Goal: Task Accomplishment & Management: Complete application form

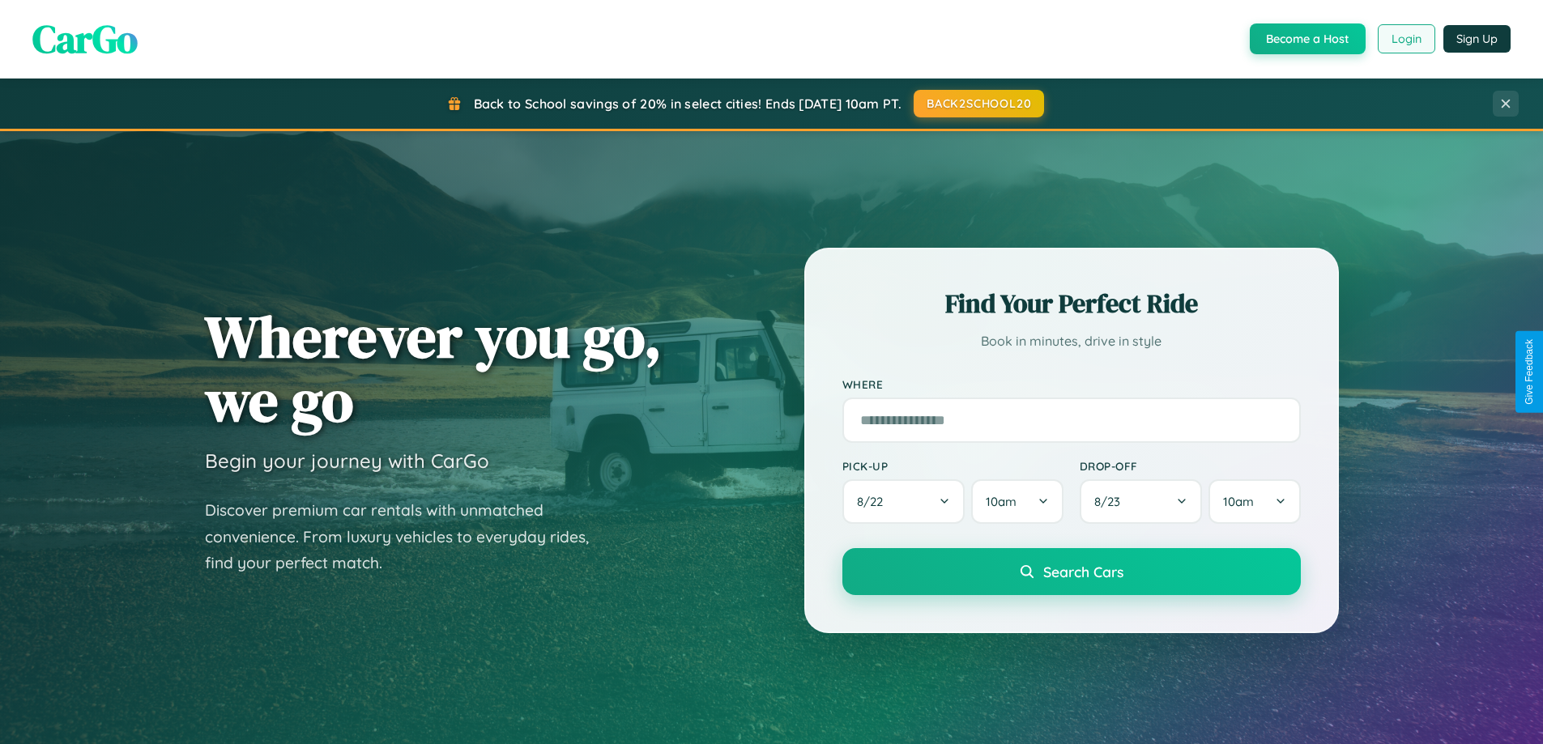
click at [1406, 39] on button "Login" at bounding box center [1407, 38] width 58 height 29
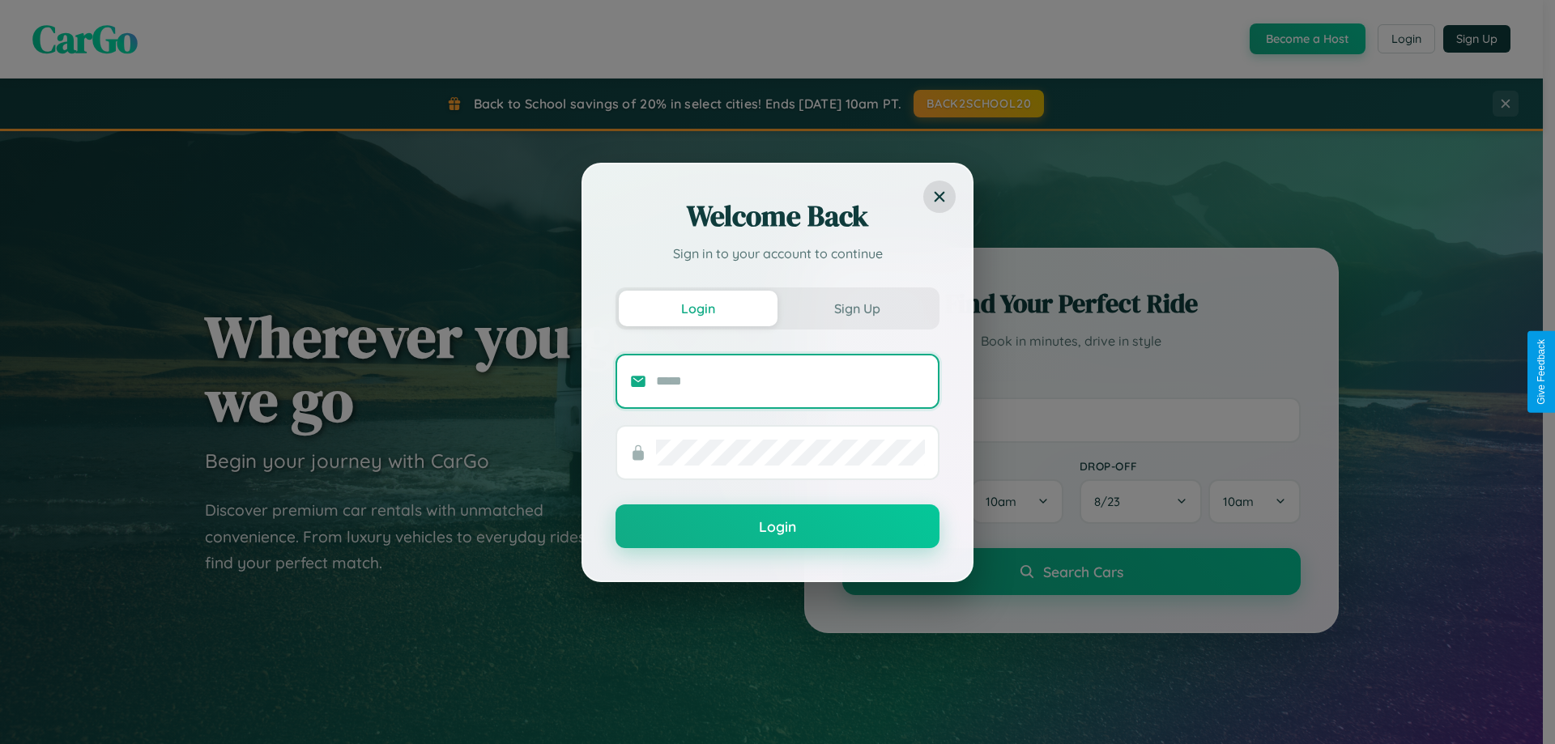
click at [791, 381] on input "text" at bounding box center [790, 382] width 269 height 26
type input "**********"
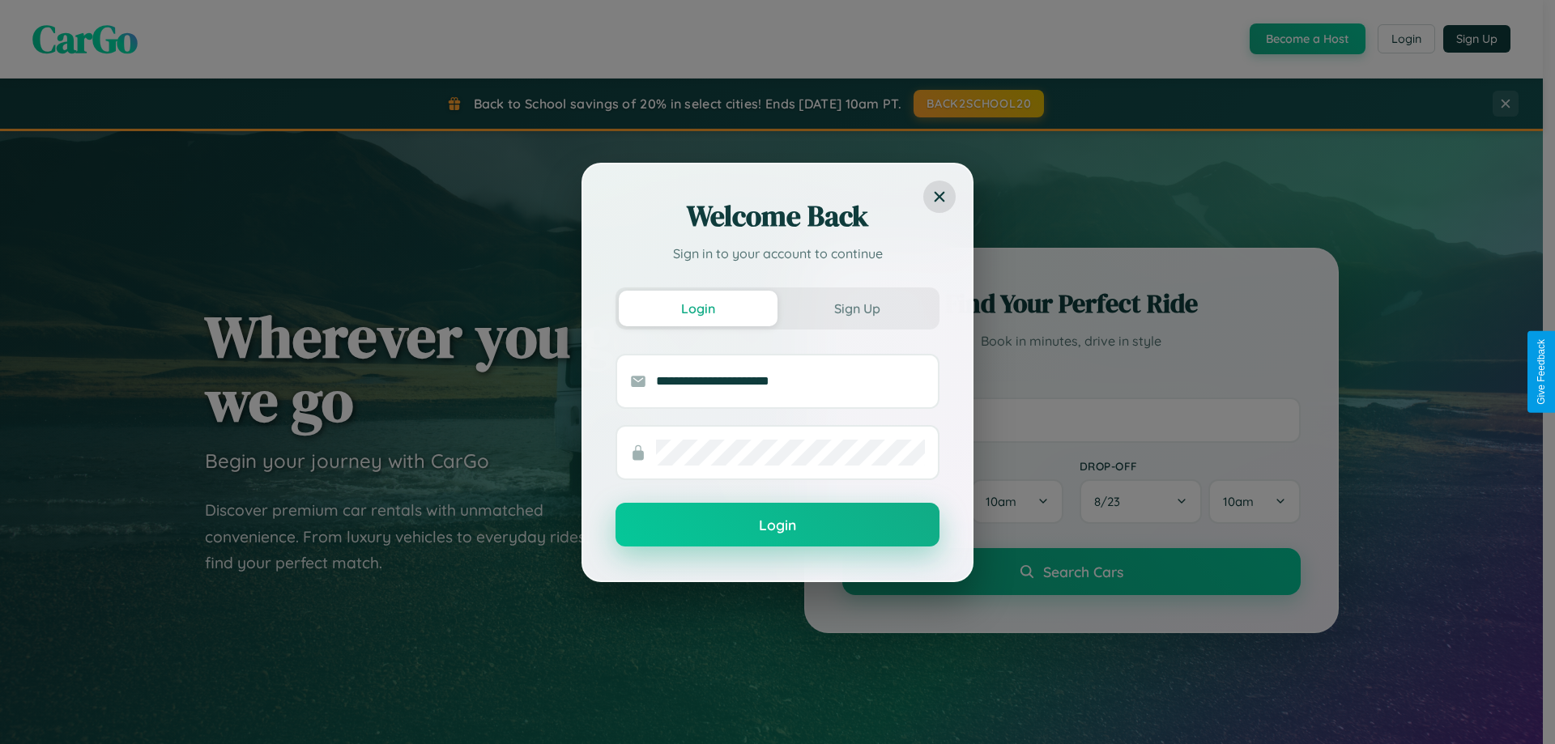
click at [778, 526] on button "Login" at bounding box center [778, 525] width 324 height 44
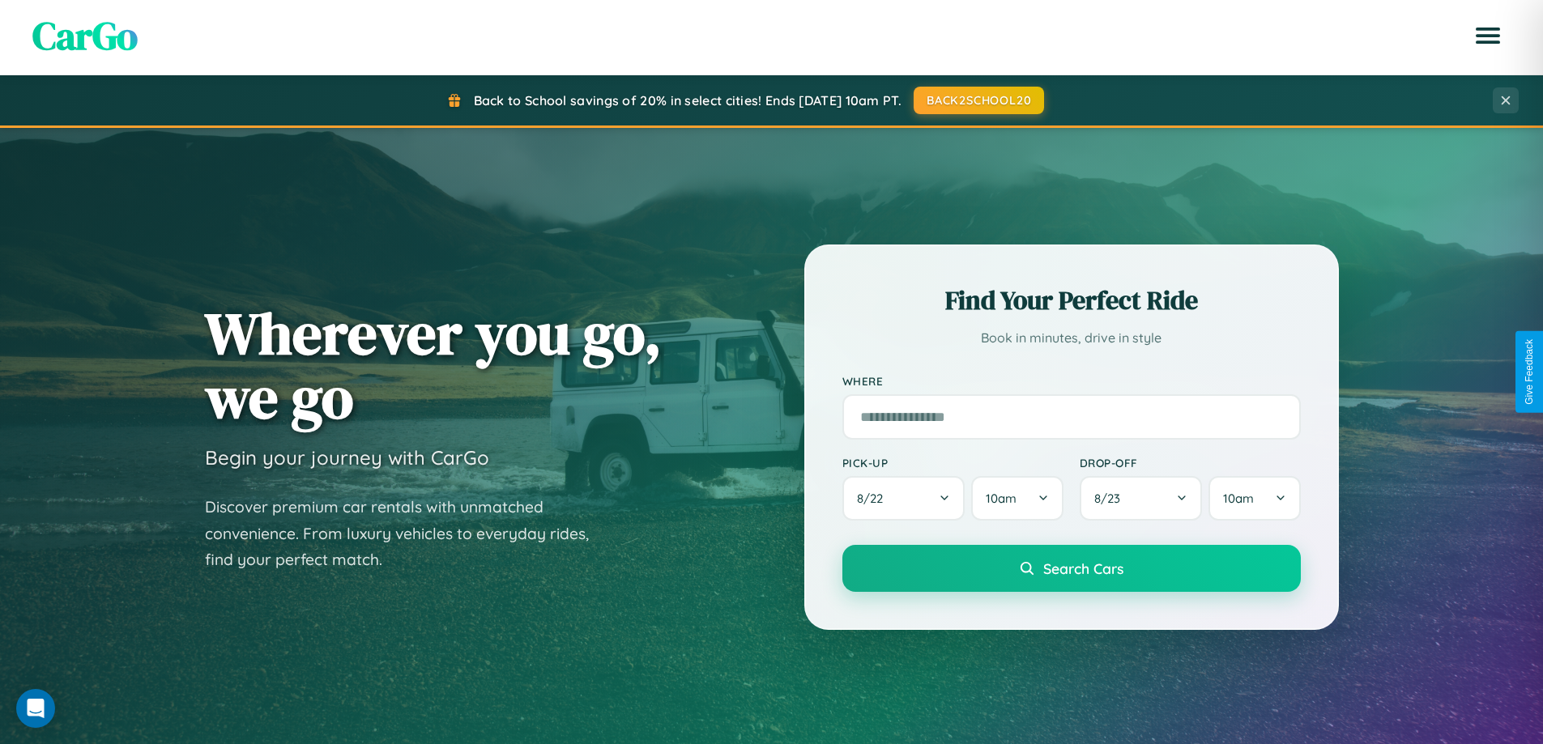
scroll to position [3117, 0]
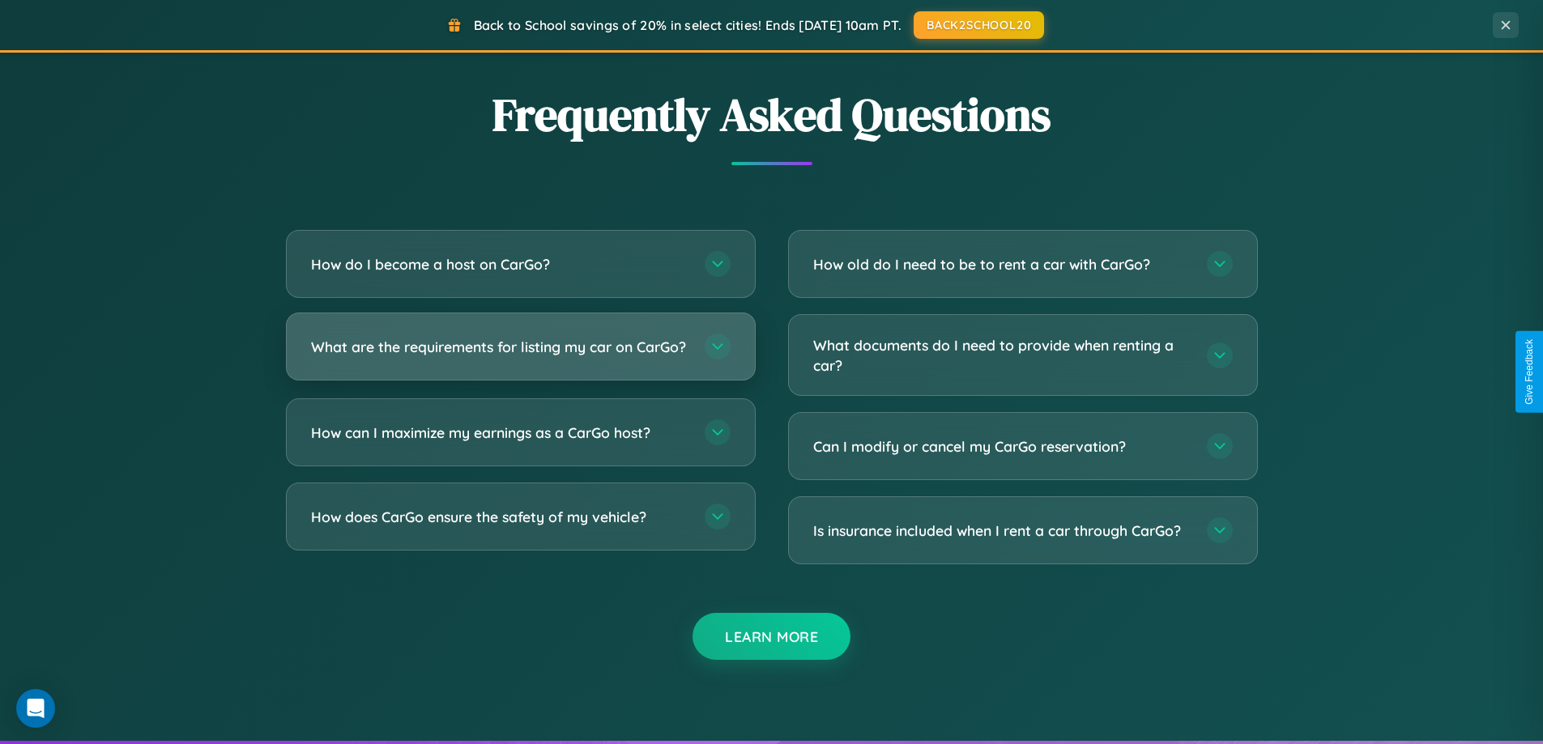
click at [520, 353] on h3 "What are the requirements for listing my car on CarGo?" at bounding box center [500, 347] width 378 height 20
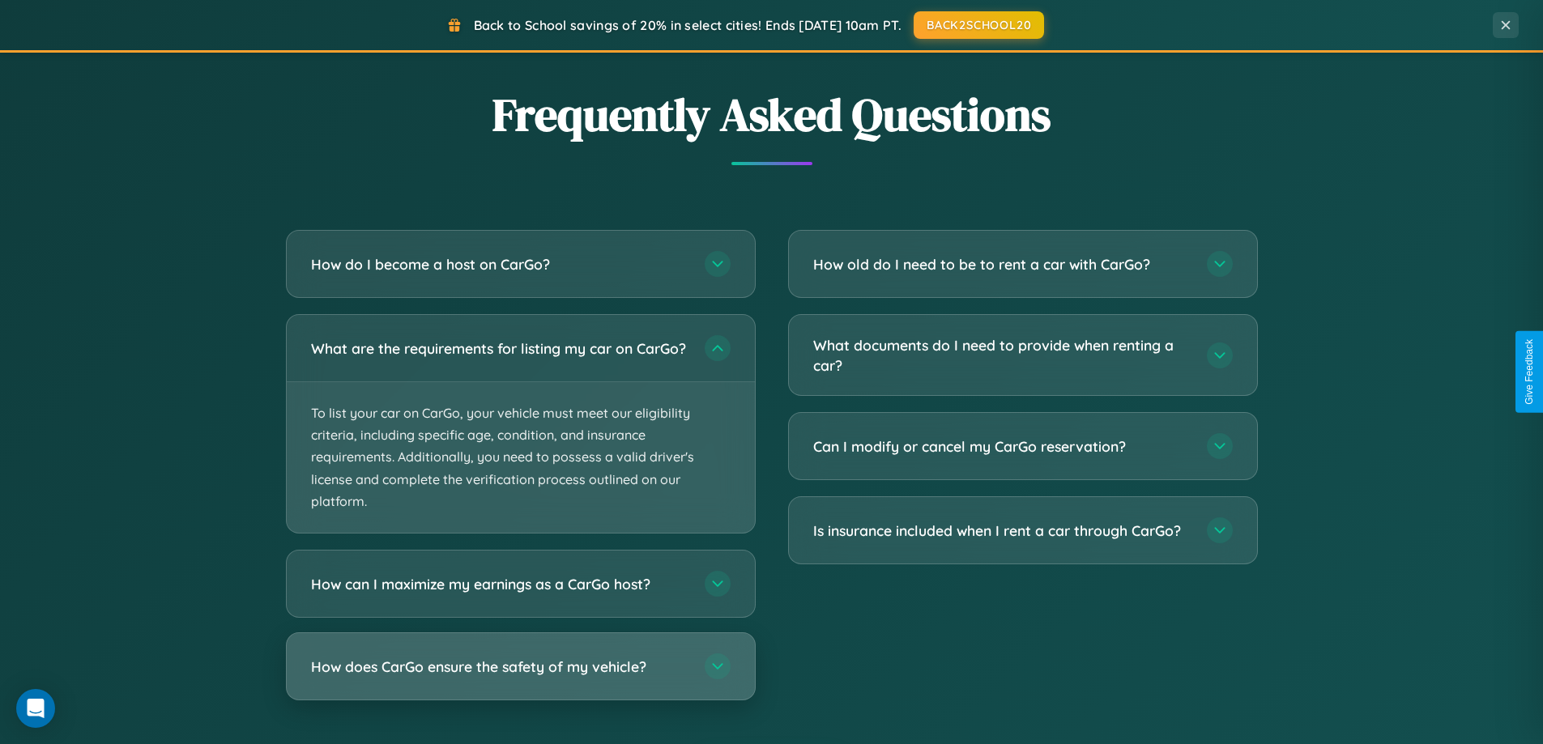
click at [520, 677] on h3 "How does CarGo ensure the safety of my vehicle?" at bounding box center [500, 667] width 378 height 20
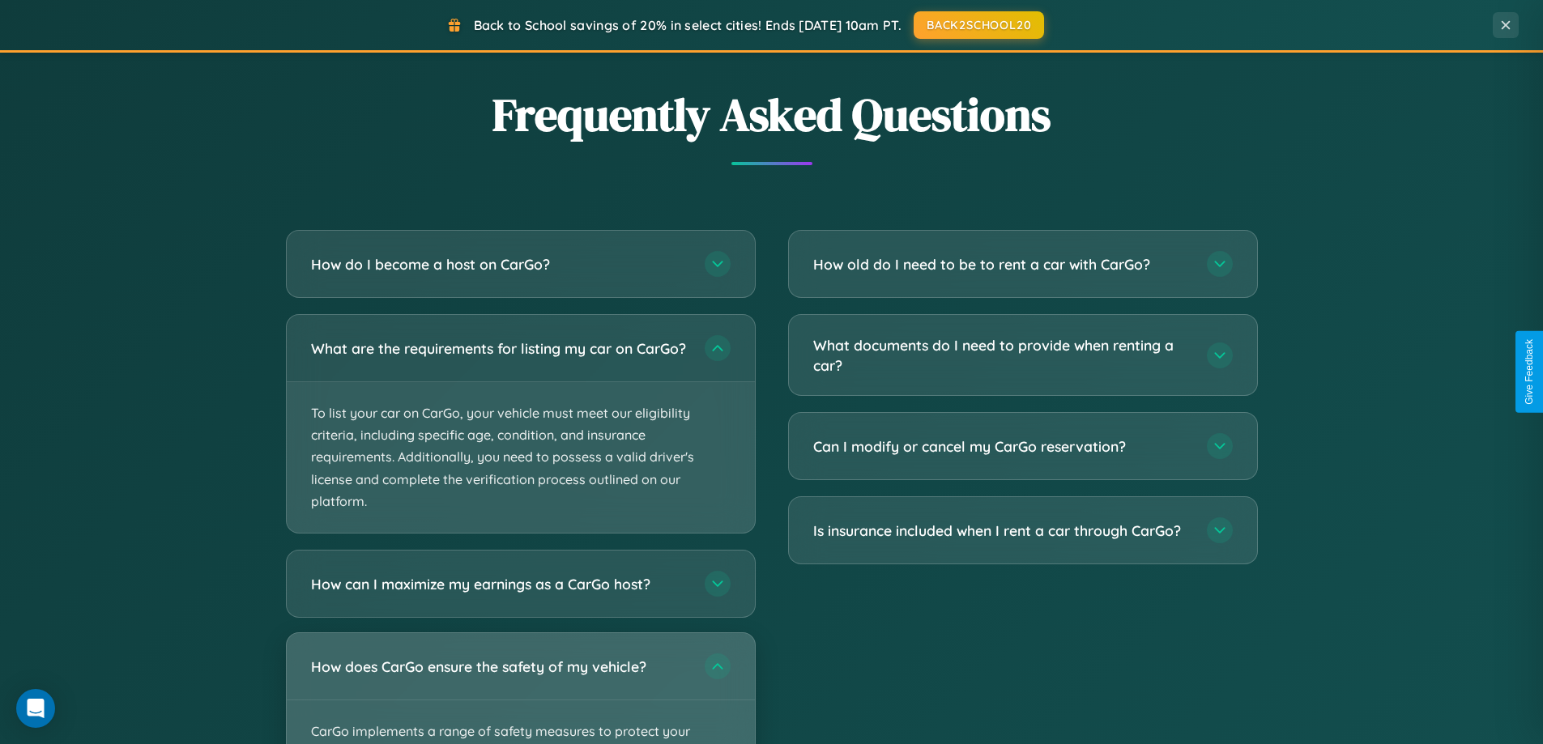
click at [520, 695] on div "How does CarGo ensure the safety of my vehicle?" at bounding box center [521, 666] width 468 height 66
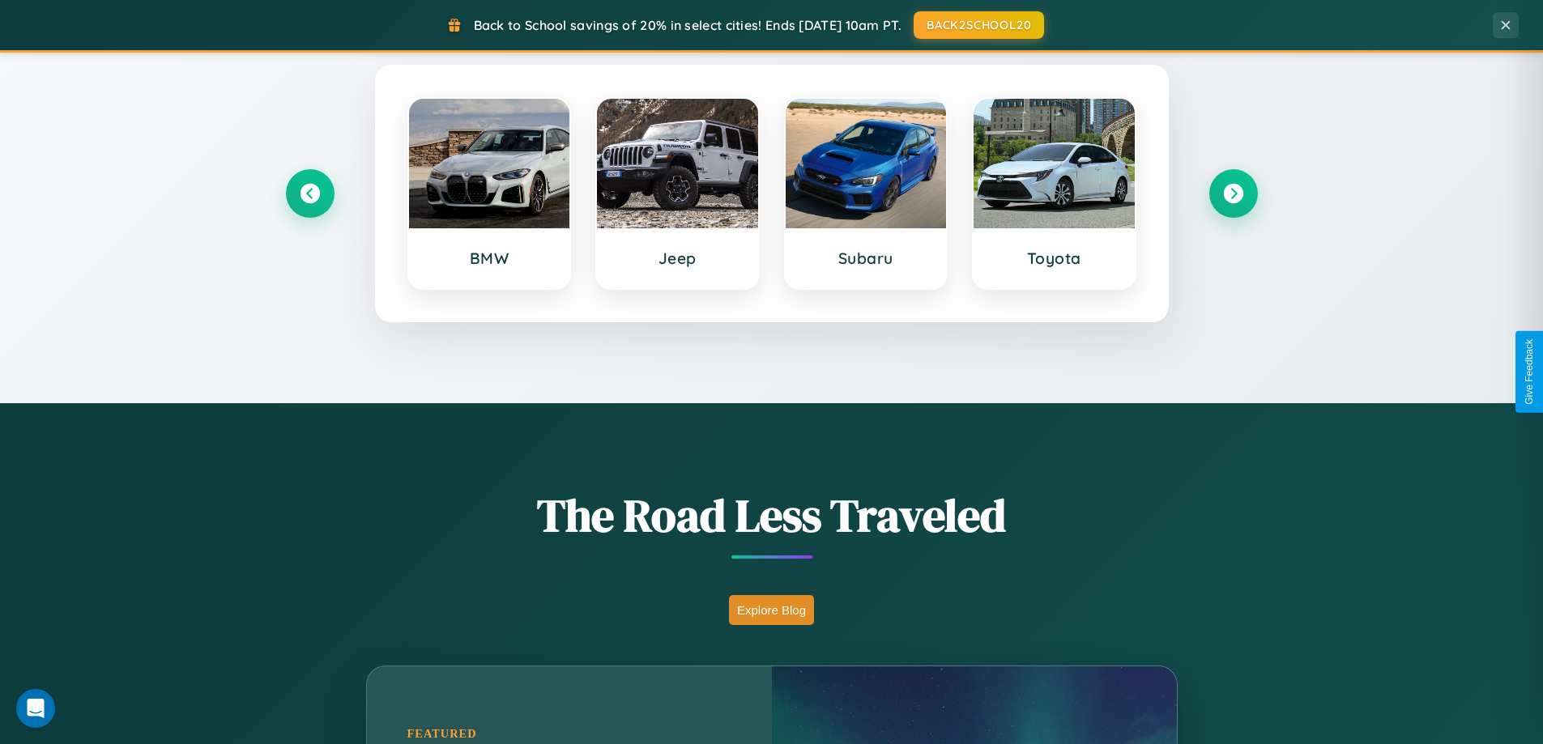
scroll to position [698, 0]
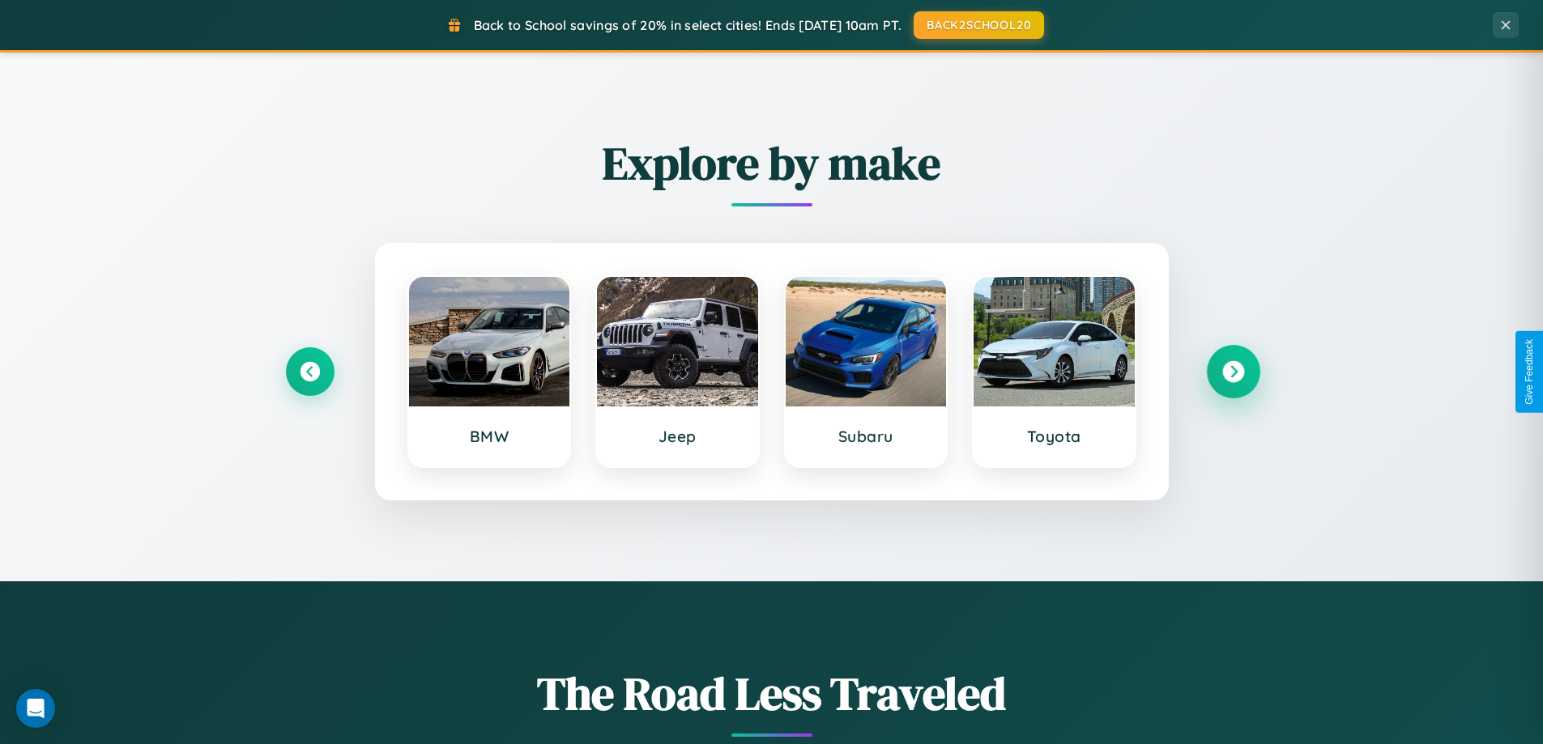
click at [1233, 372] on icon at bounding box center [1233, 372] width 22 height 22
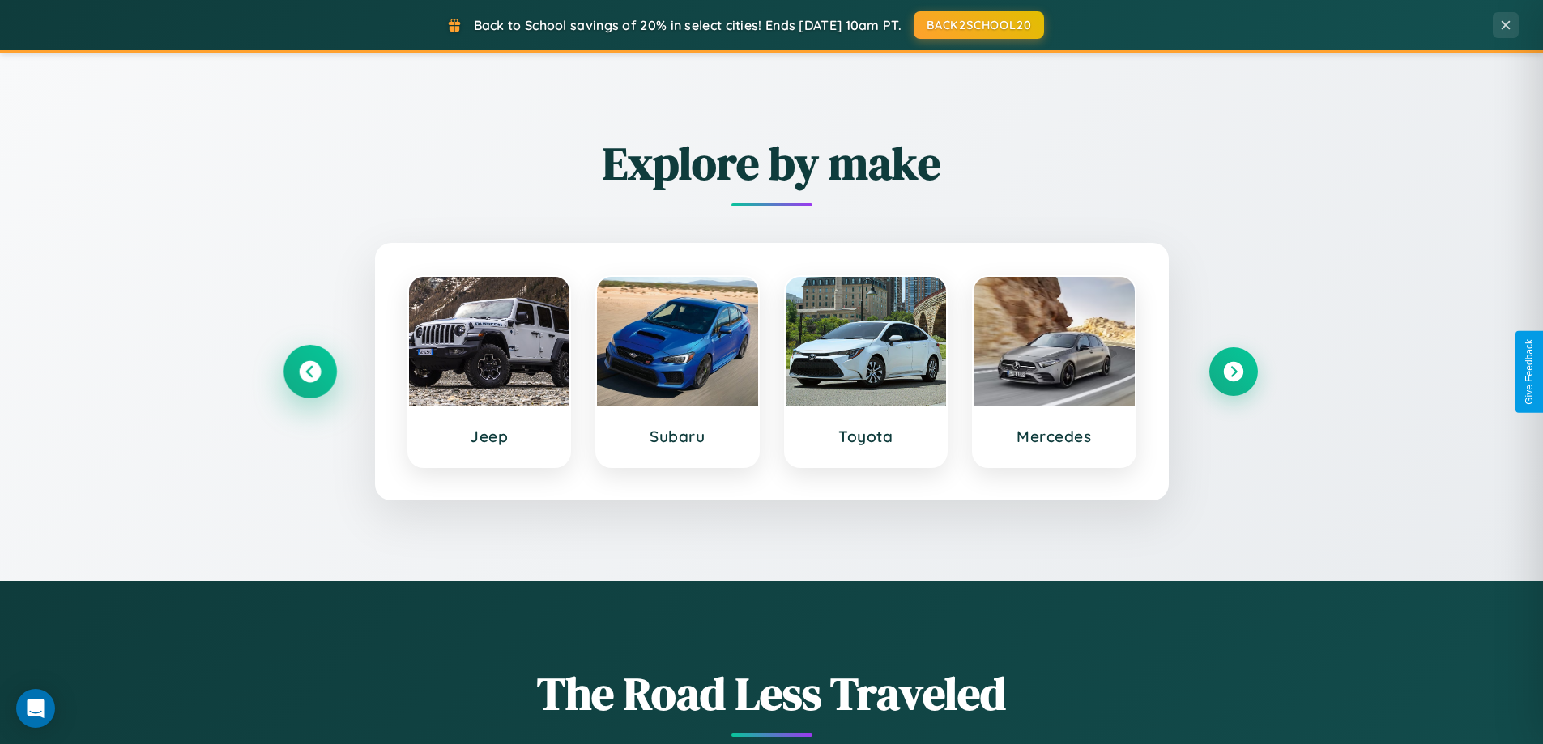
click at [309, 372] on icon at bounding box center [310, 372] width 22 height 22
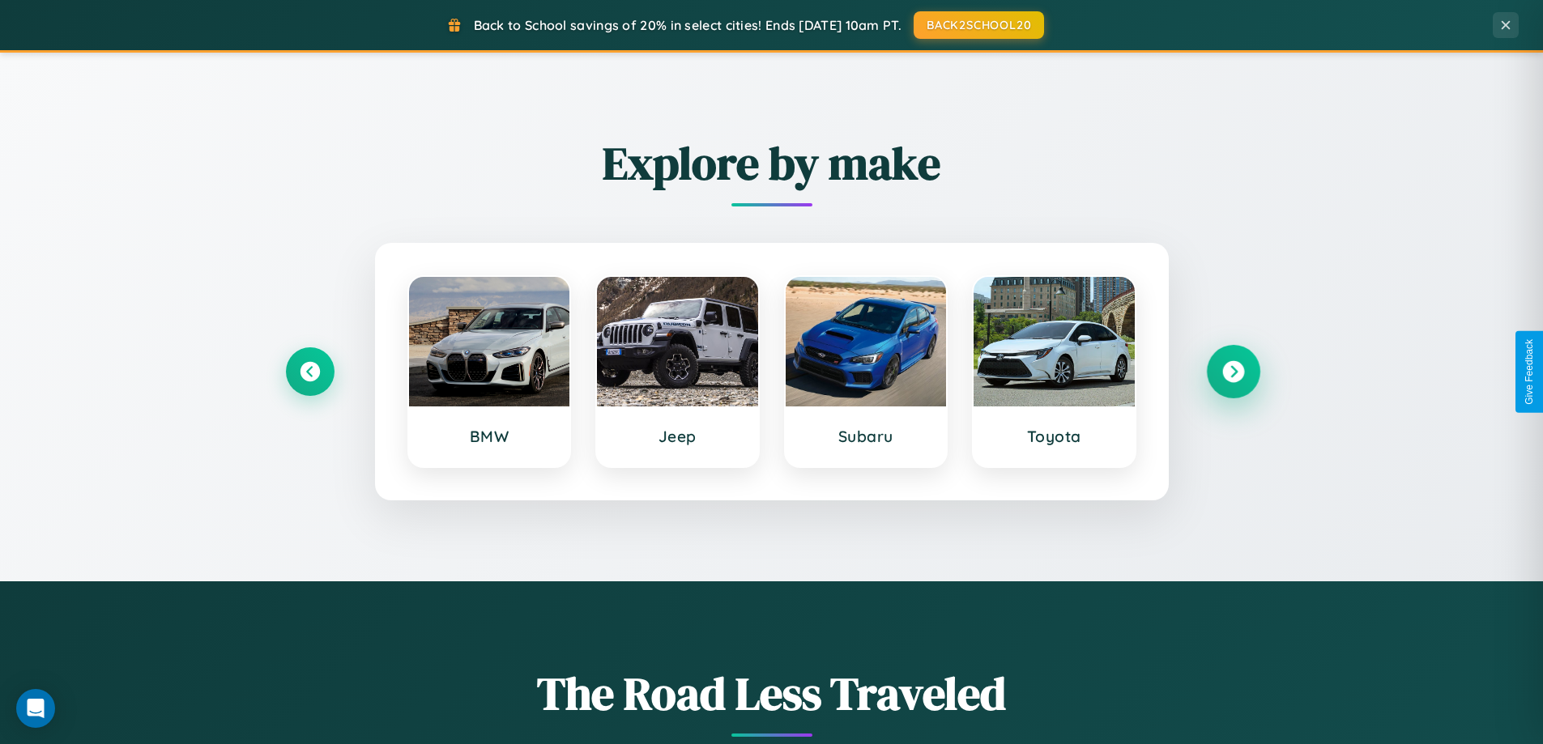
click at [1233, 372] on icon at bounding box center [1233, 372] width 22 height 22
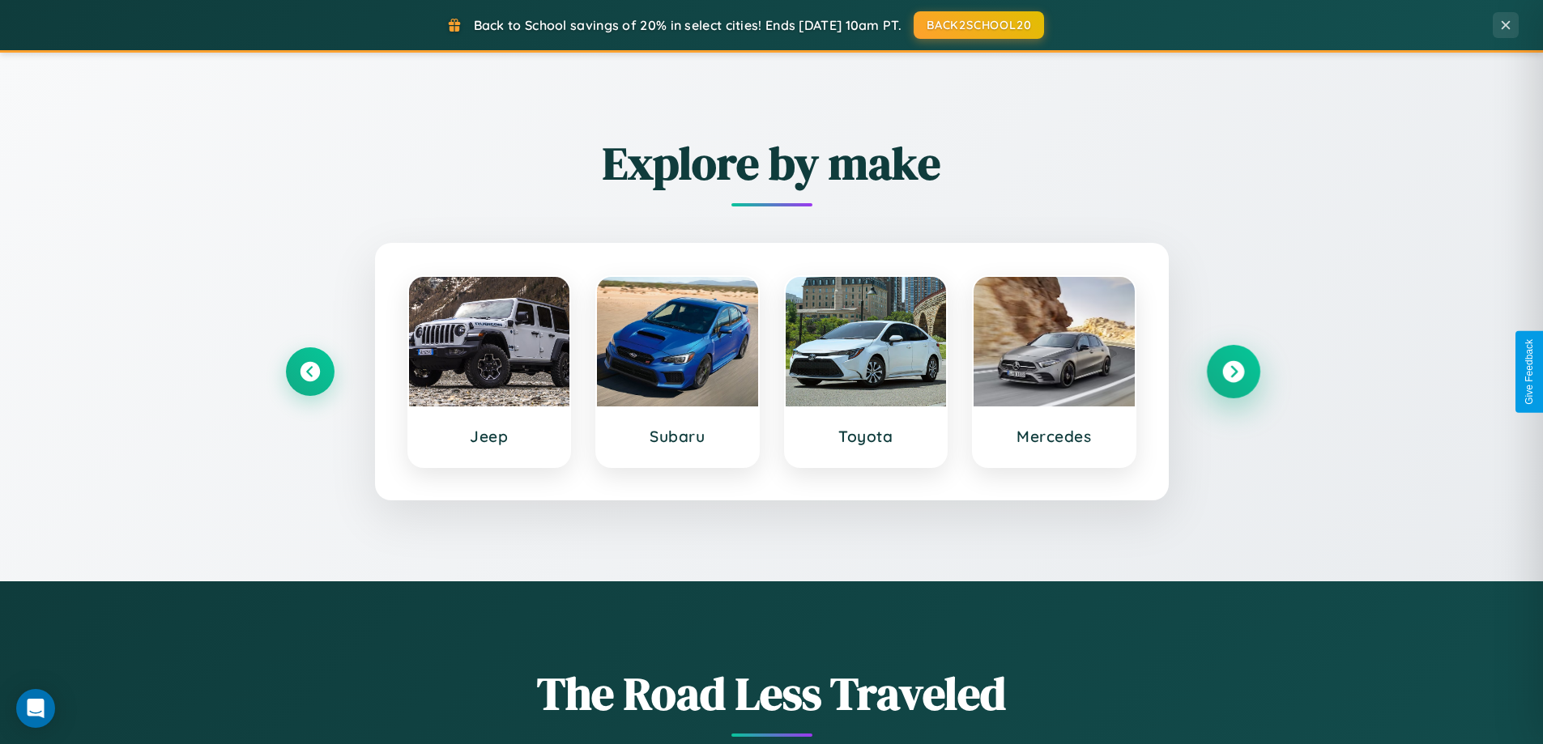
click at [1233, 372] on icon at bounding box center [1233, 372] width 22 height 22
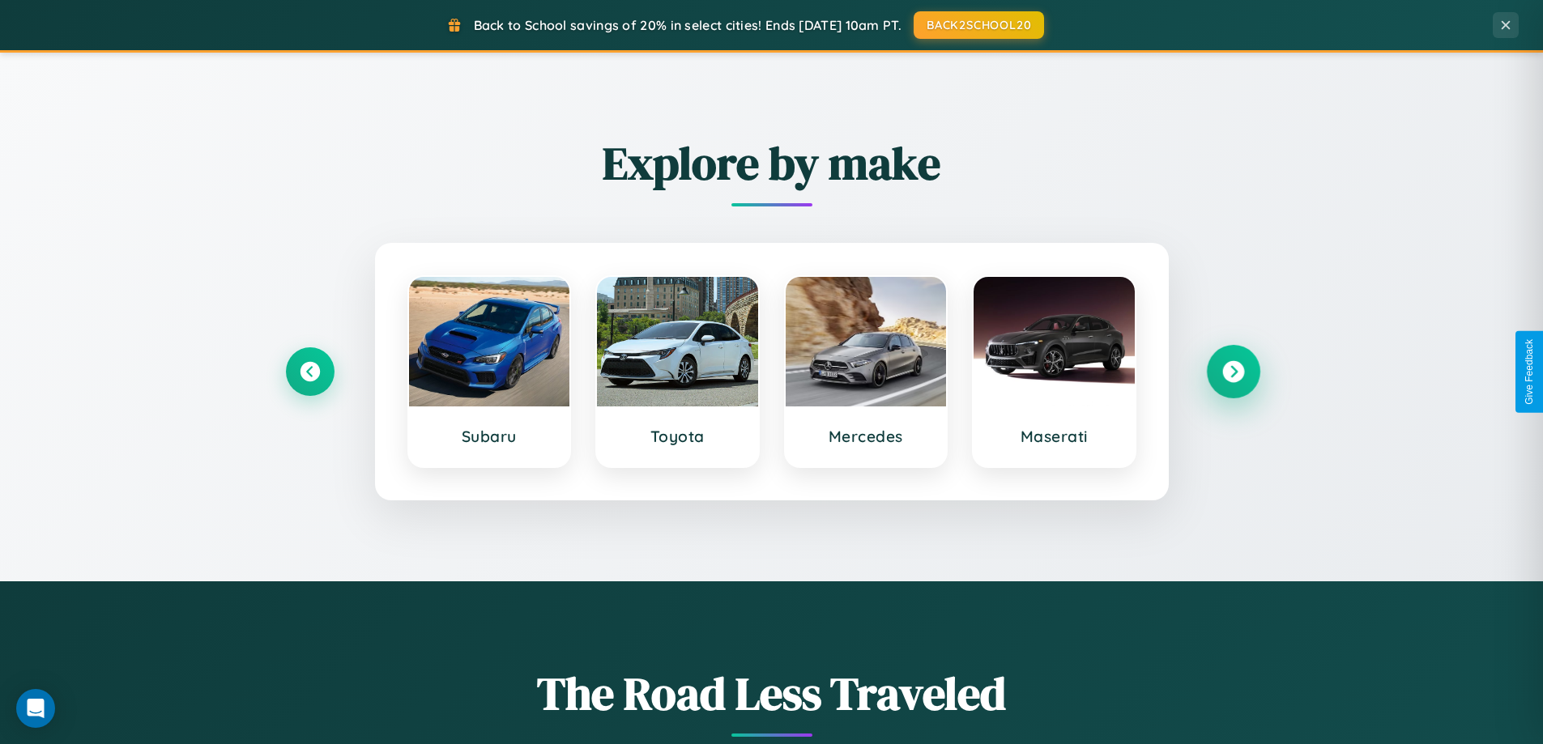
click at [1233, 372] on icon at bounding box center [1233, 372] width 22 height 22
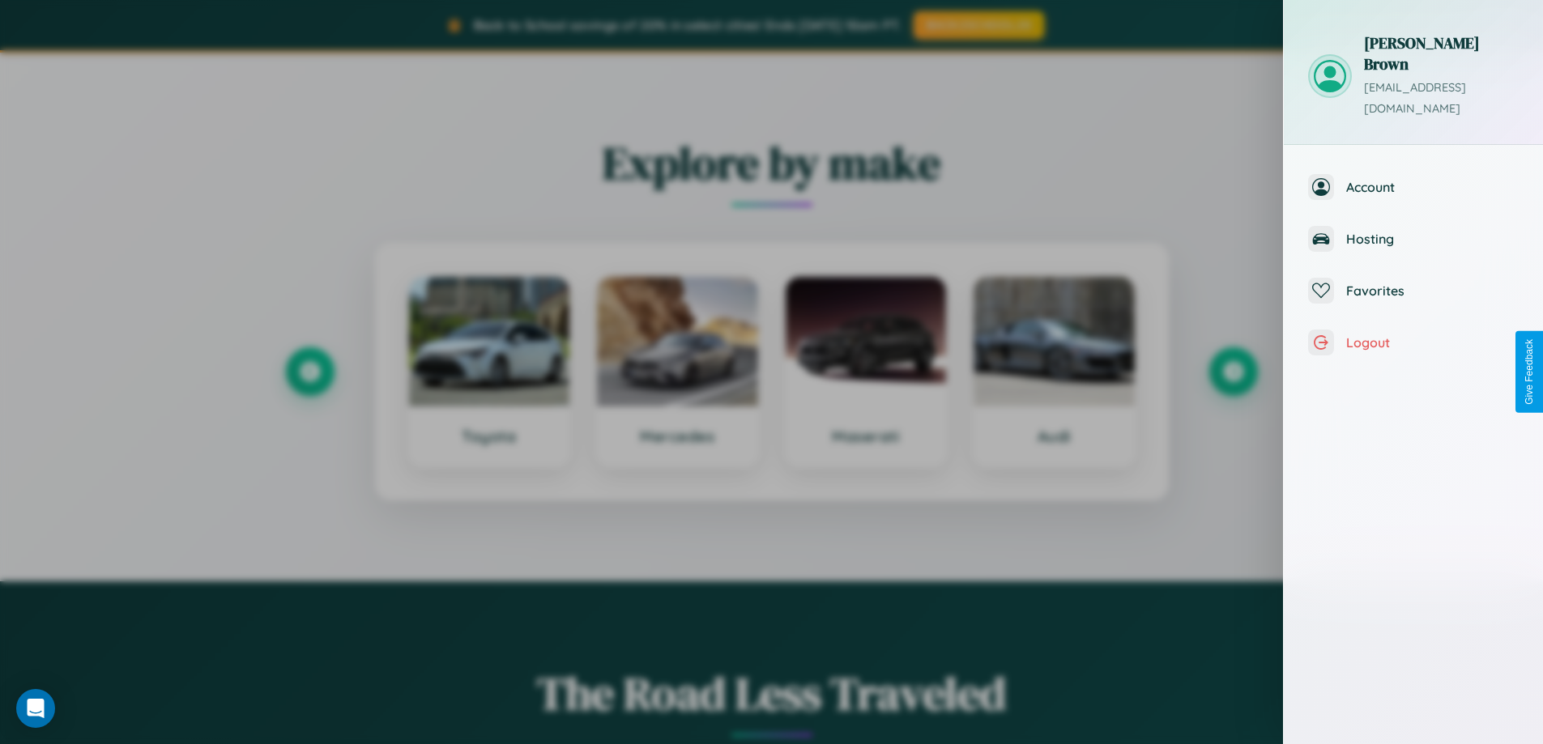
scroll to position [0, 0]
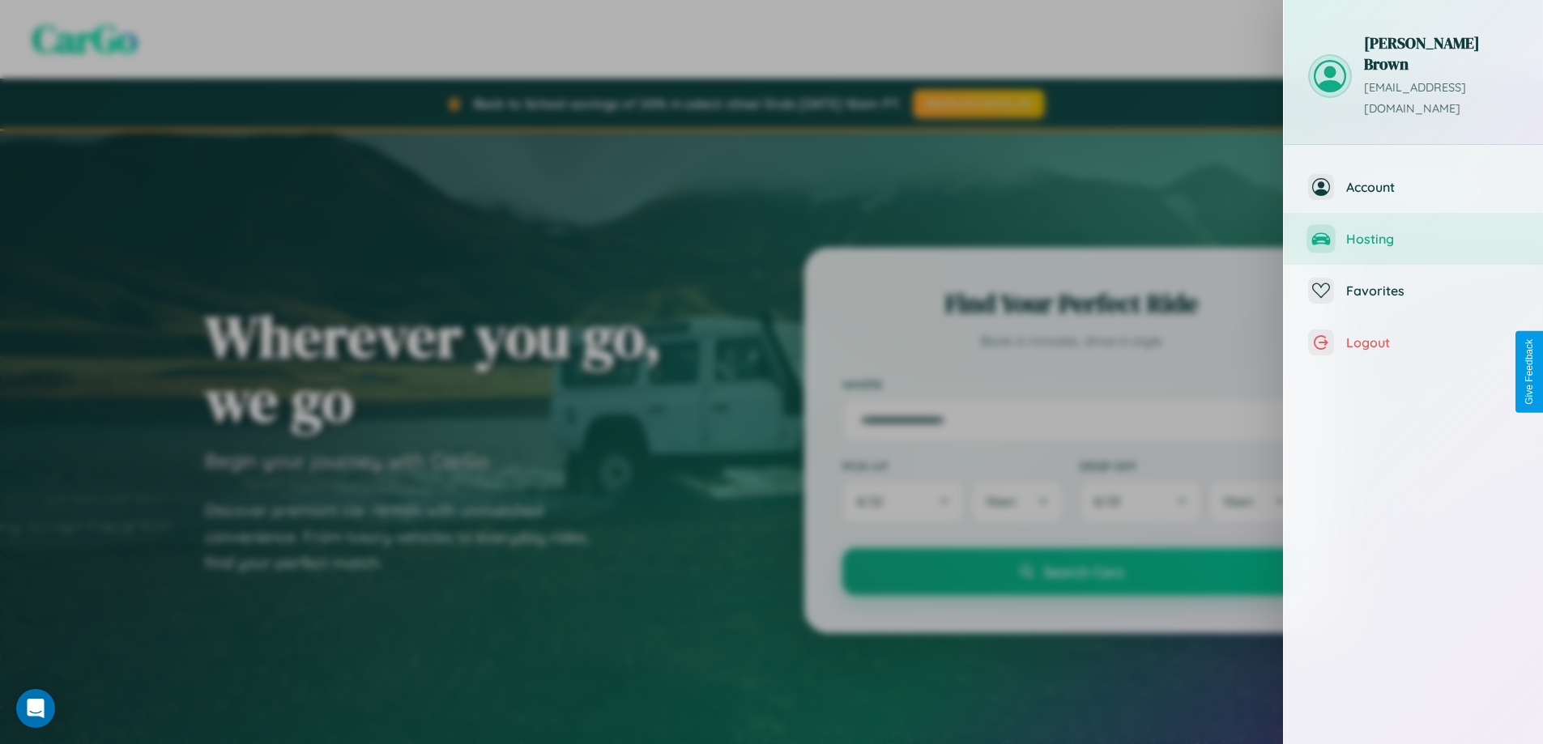
click at [1414, 231] on span "Hosting" at bounding box center [1432, 239] width 173 height 16
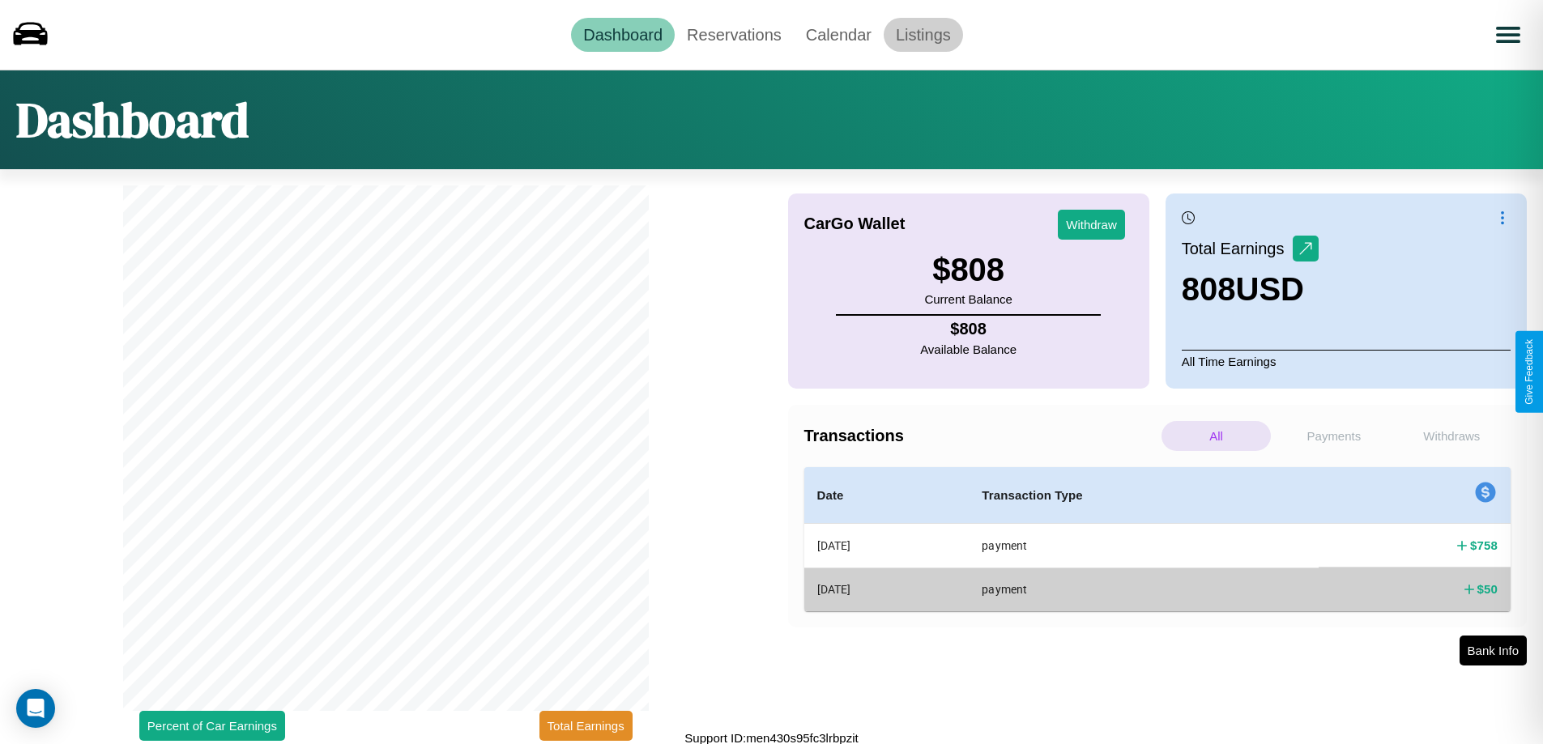
click at [923, 34] on link "Listings" at bounding box center [923, 35] width 79 height 34
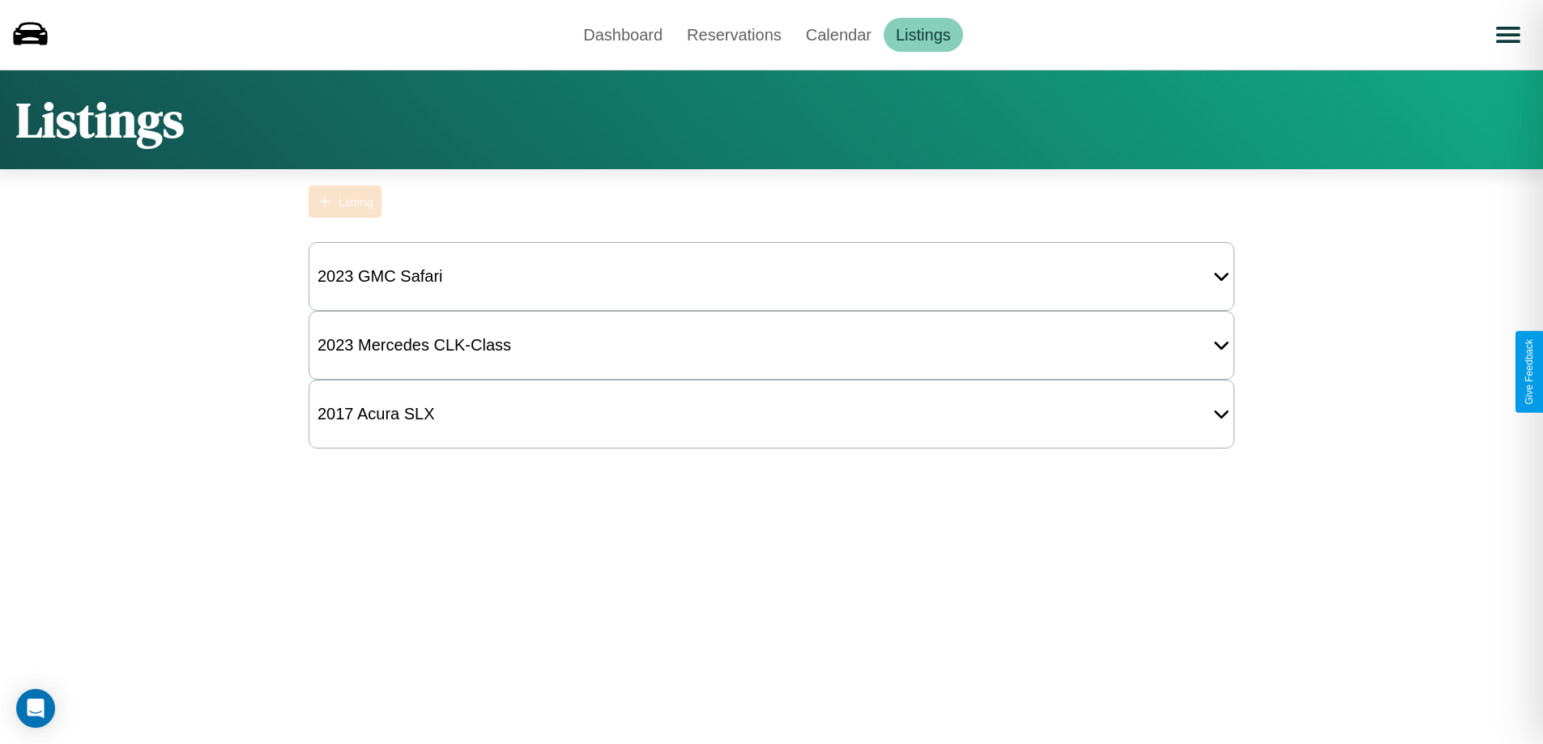
click at [345, 202] on div "Listing" at bounding box center [356, 202] width 35 height 14
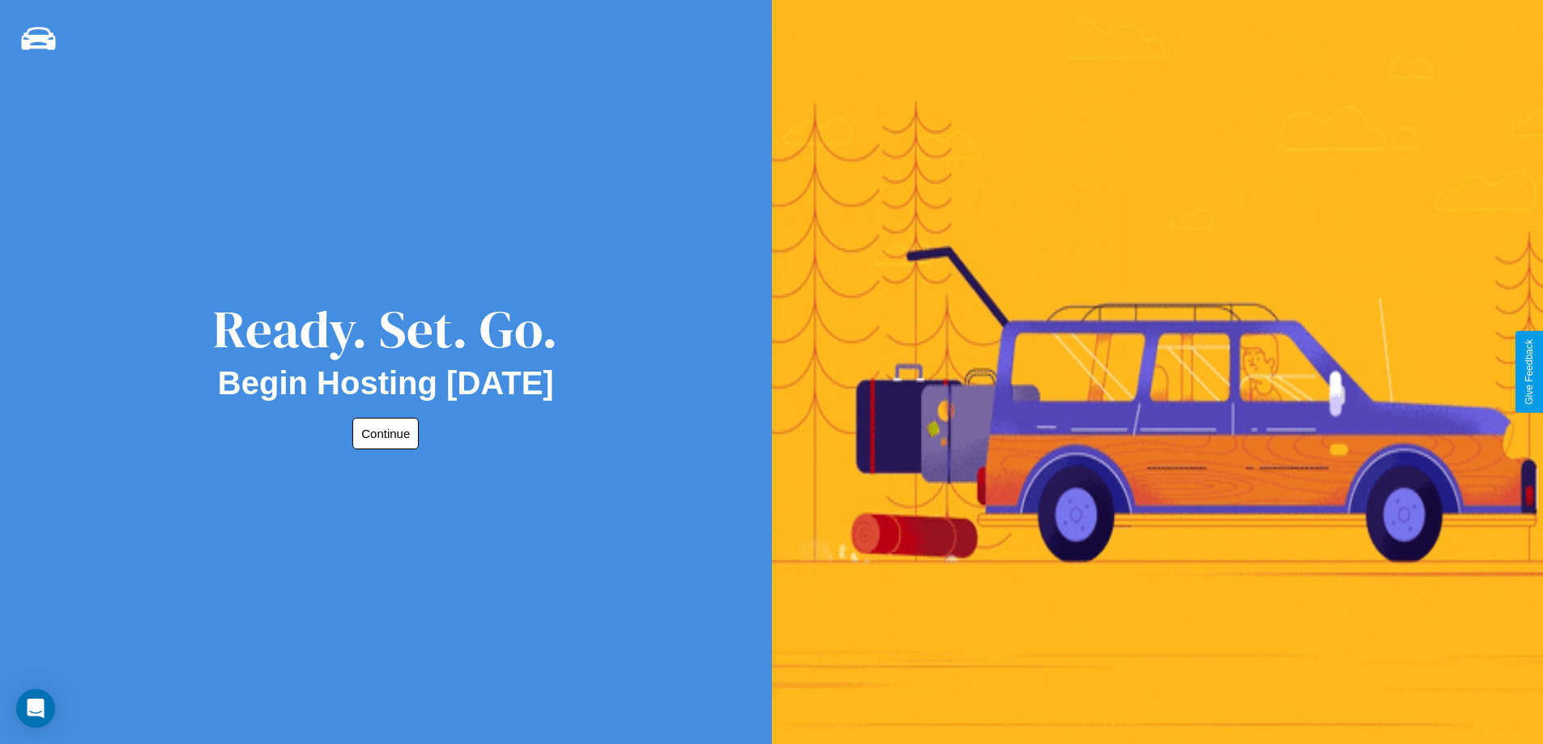
click at [382, 433] on button "Continue" at bounding box center [385, 434] width 66 height 32
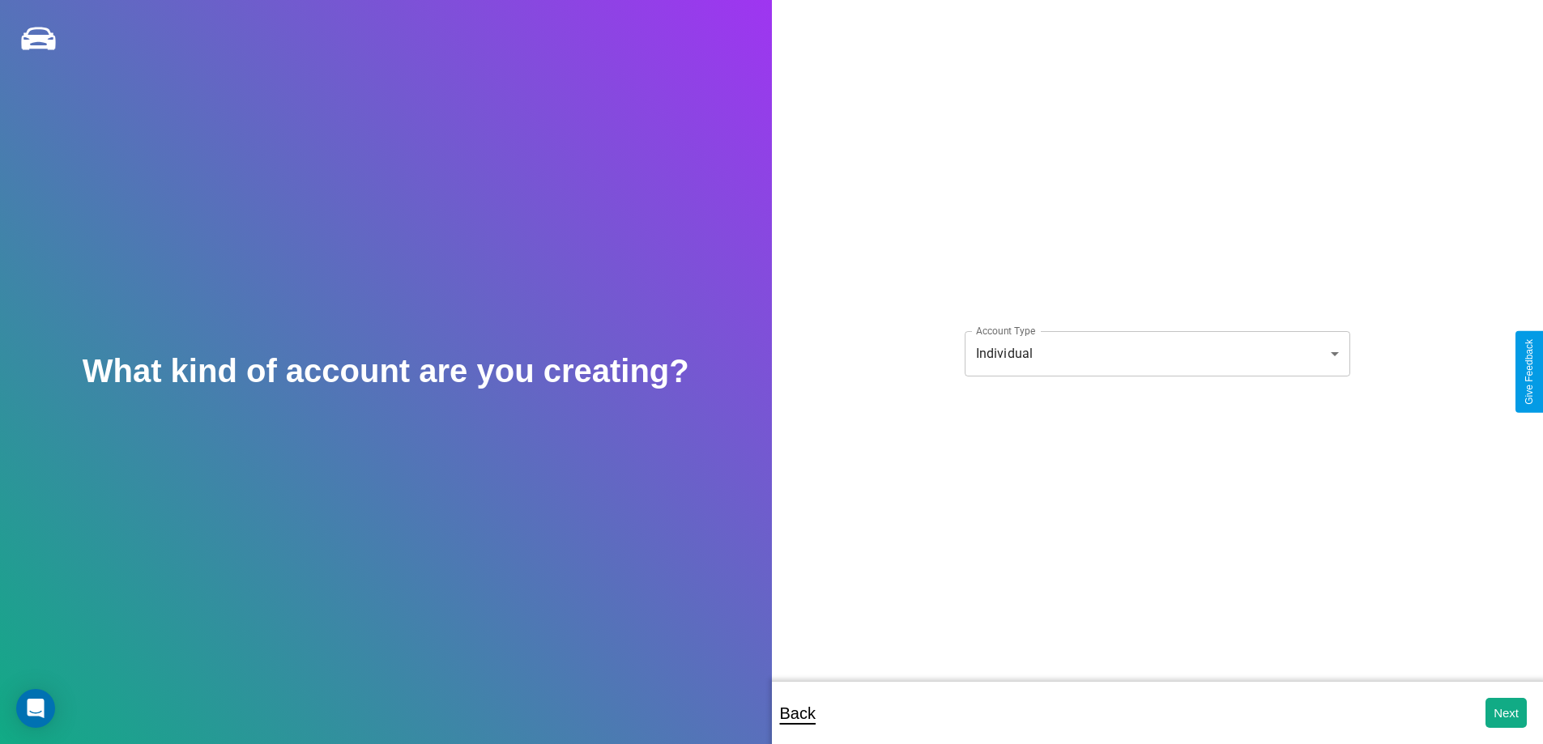
click at [1157, 353] on body "**********" at bounding box center [771, 383] width 1543 height 766
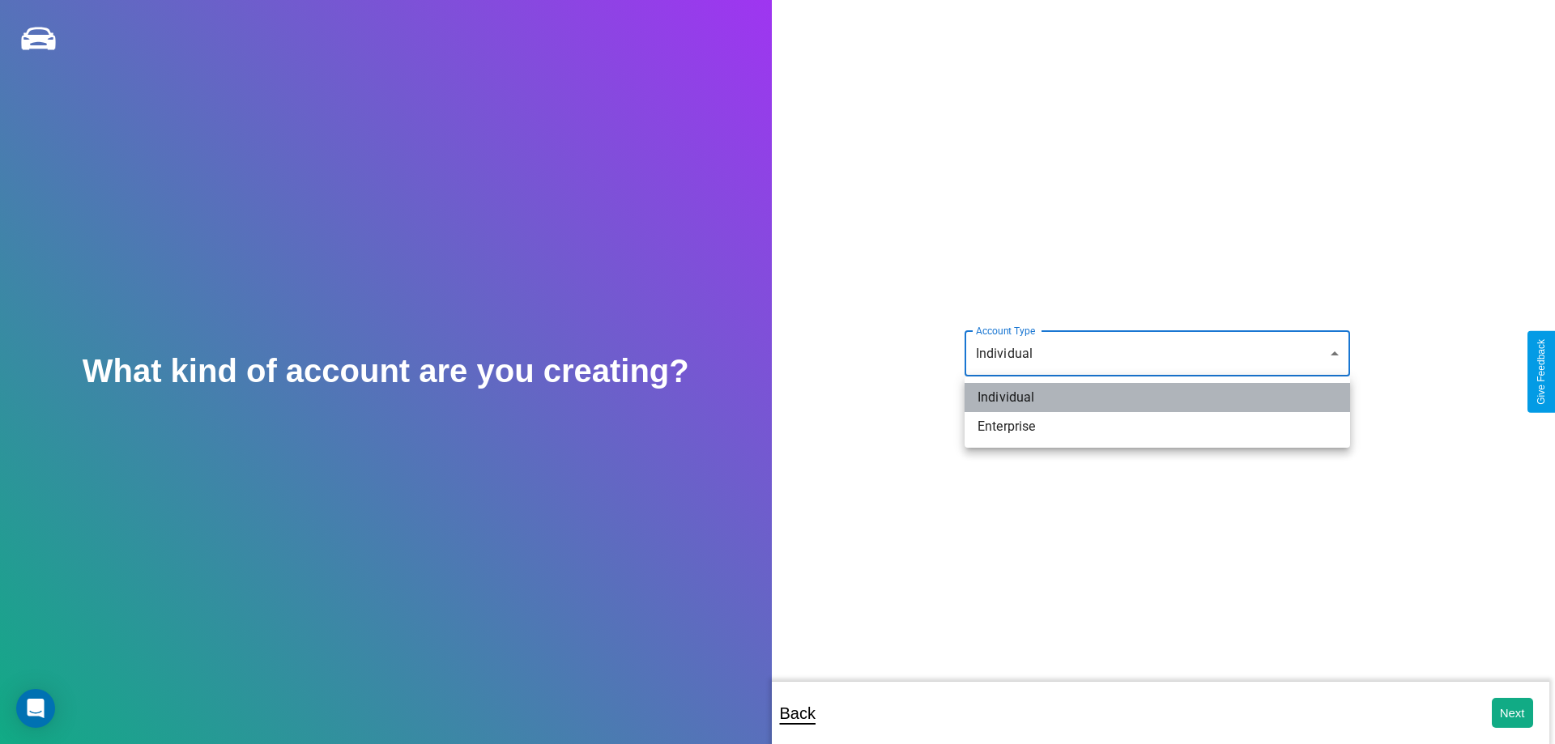
click at [1158, 398] on li "Individual" at bounding box center [1158, 397] width 386 height 29
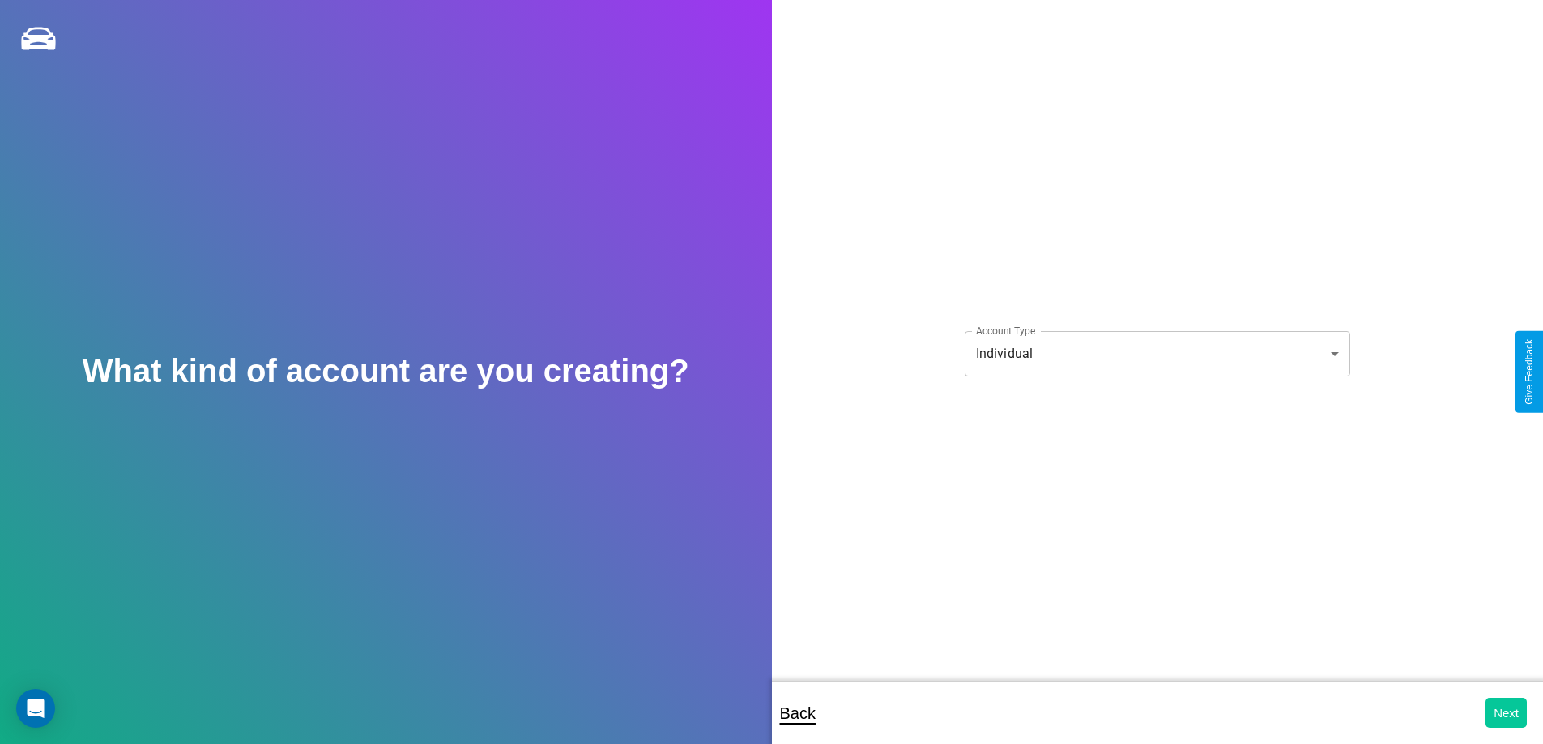
click at [1506, 713] on button "Next" at bounding box center [1506, 713] width 41 height 30
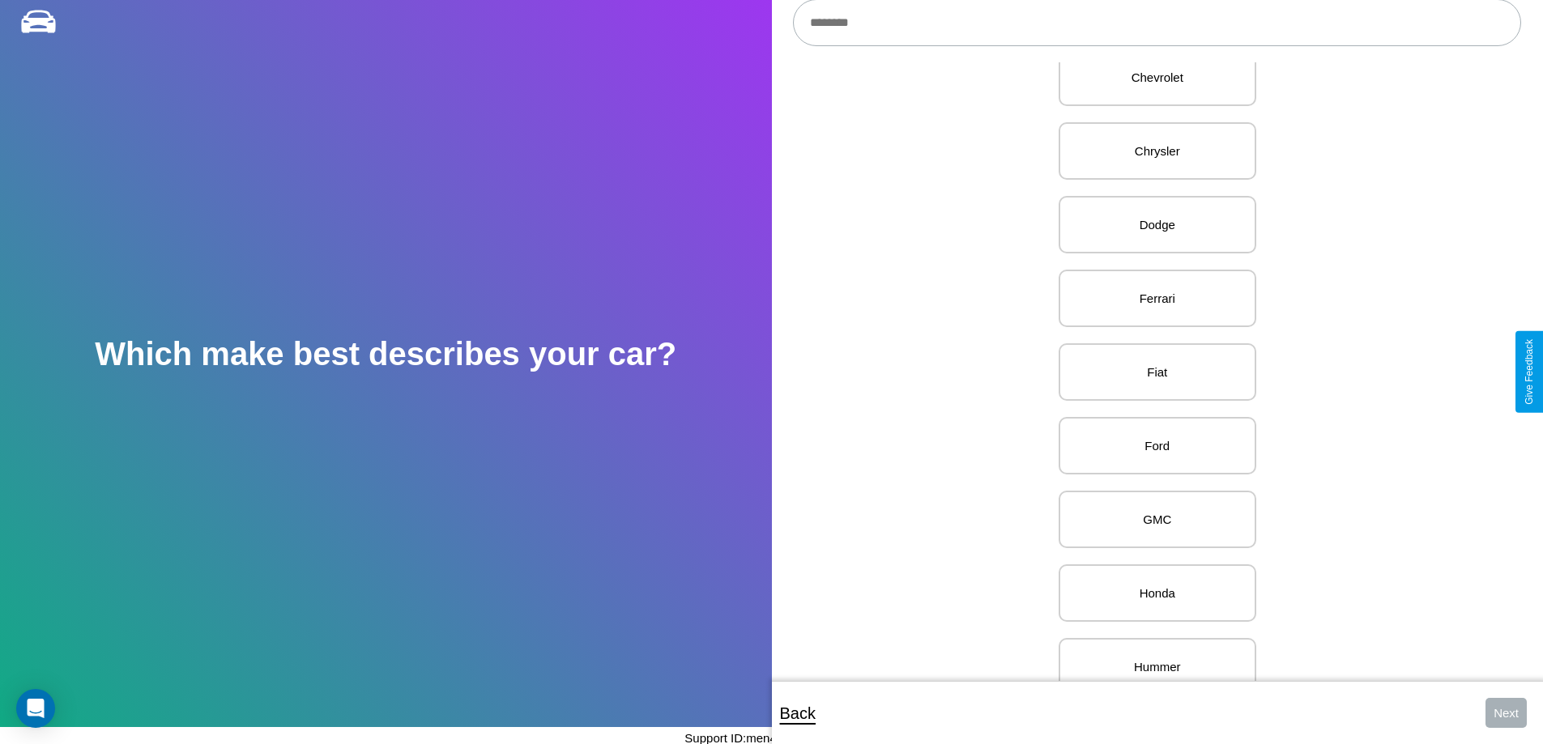
scroll to position [628, 0]
click at [1151, 372] on p "Fiat" at bounding box center [1158, 371] width 162 height 22
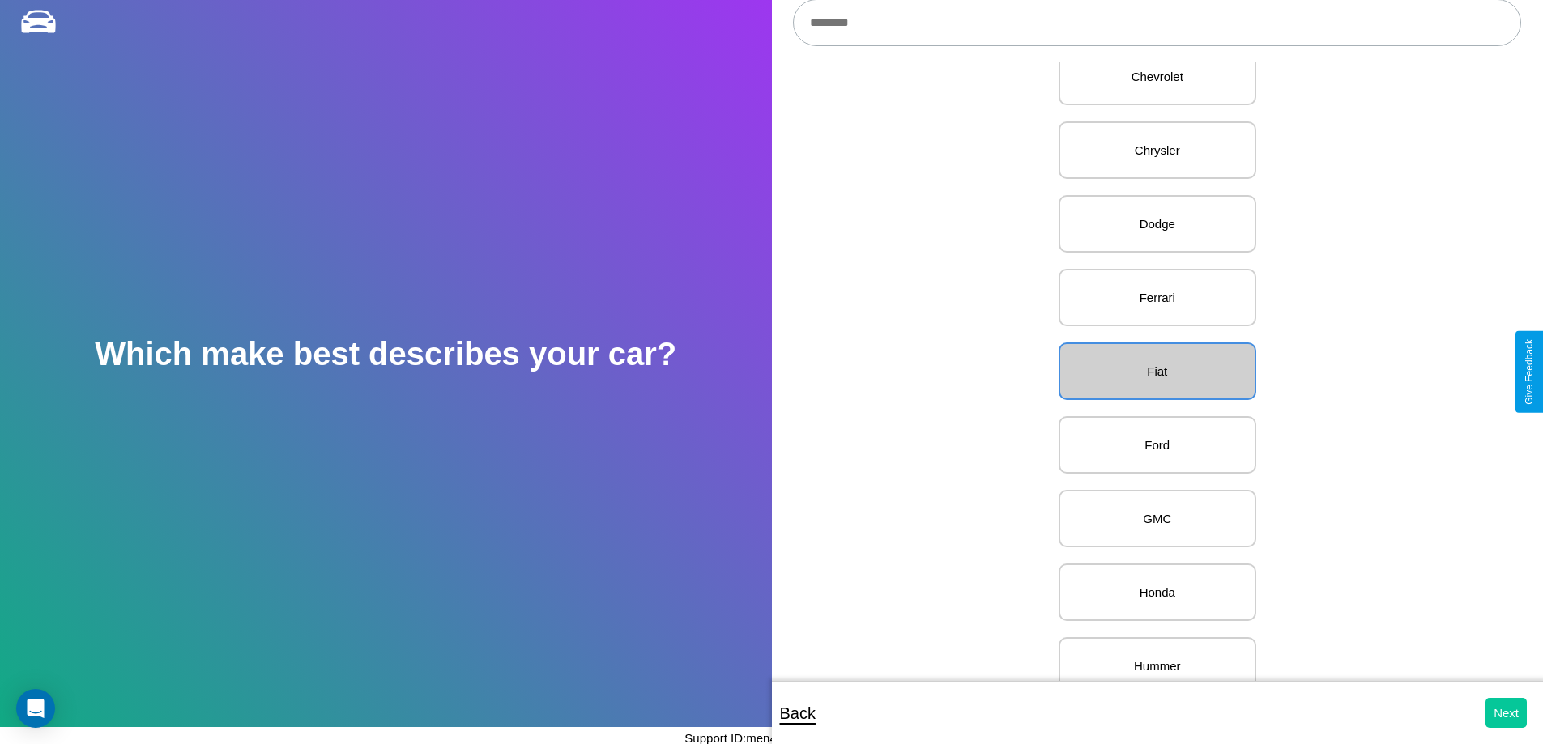
click at [1506, 713] on button "Next" at bounding box center [1506, 713] width 41 height 30
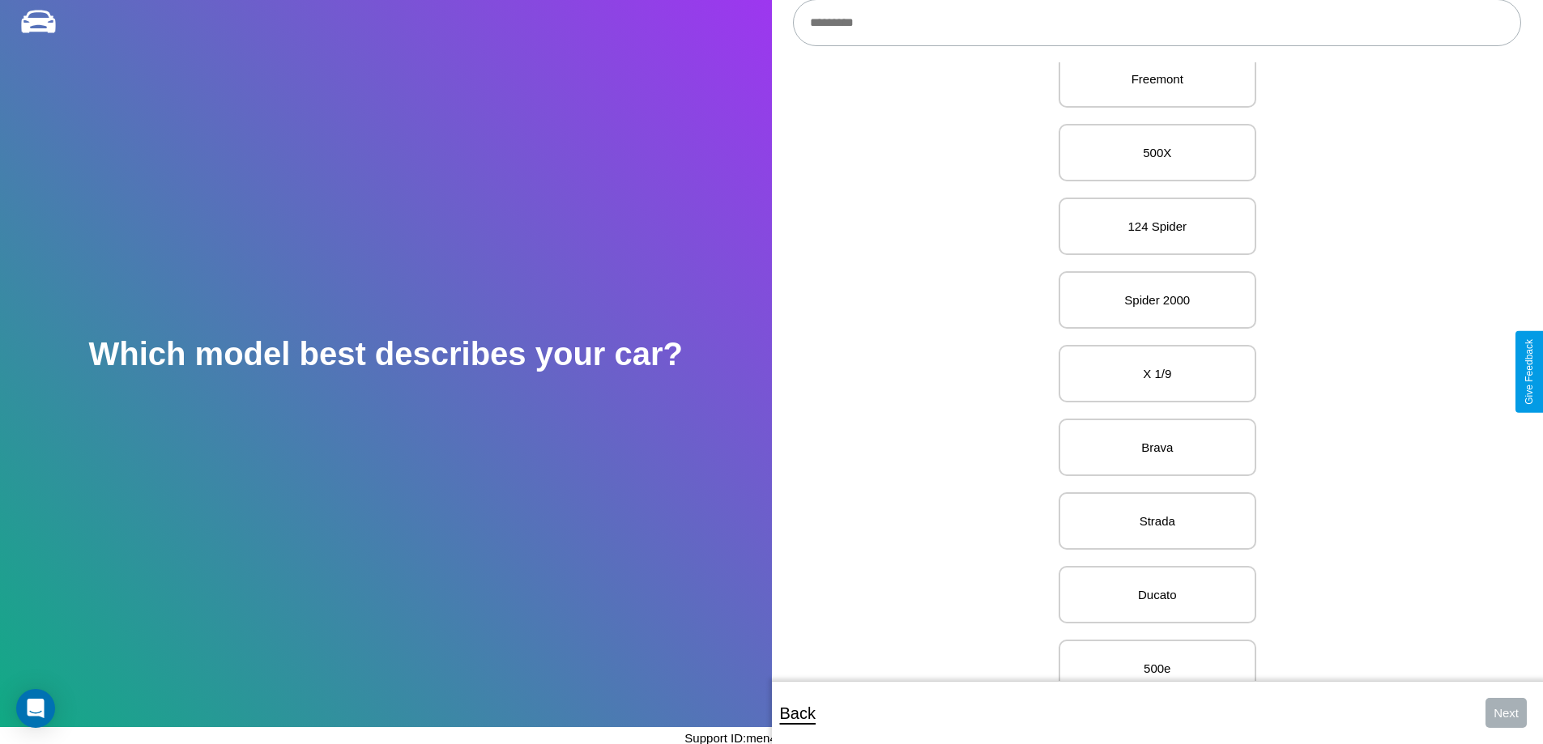
scroll to position [186, 0]
click at [1151, 372] on p "X 1/9" at bounding box center [1158, 371] width 162 height 22
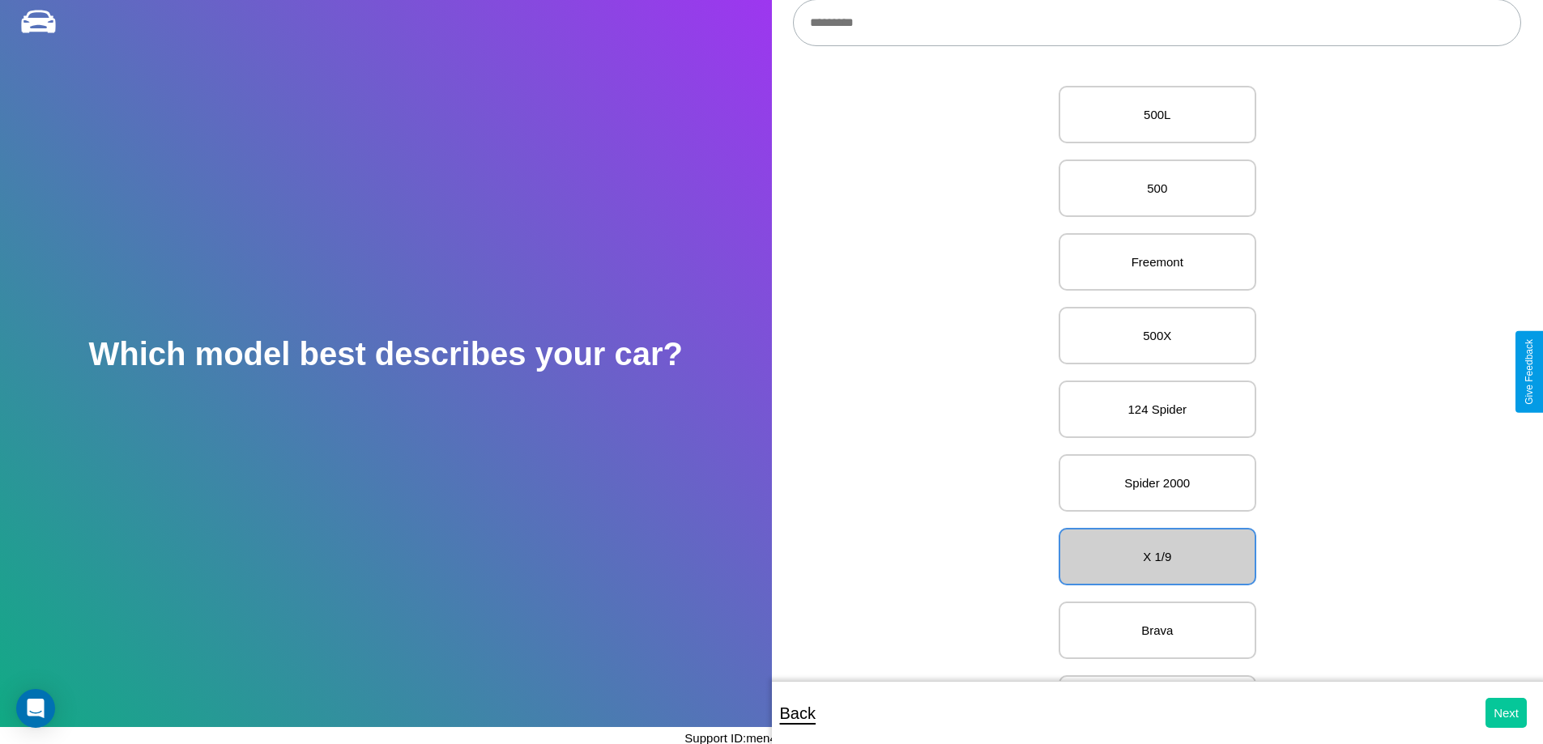
click at [1506, 713] on button "Next" at bounding box center [1506, 713] width 41 height 30
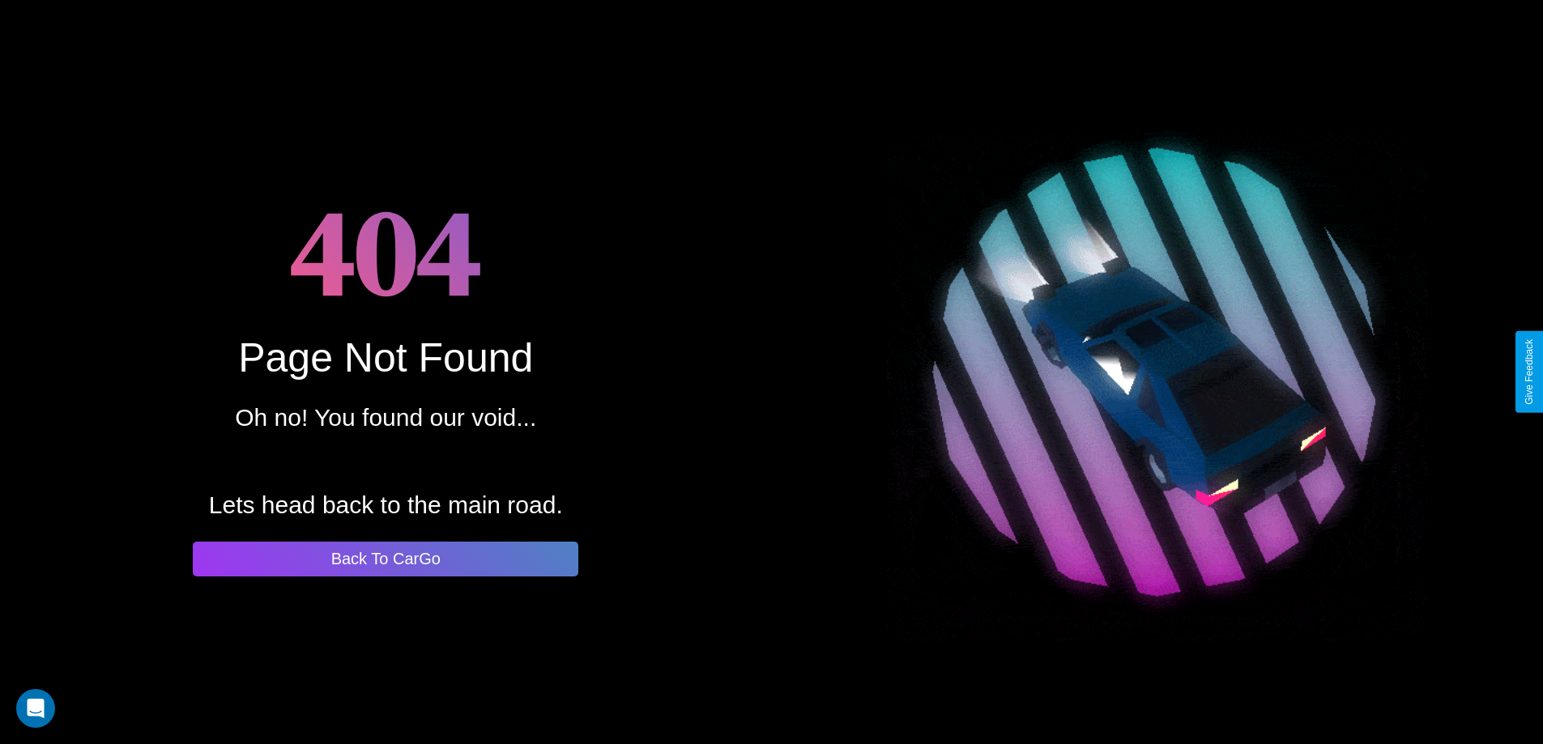
click at [386, 559] on button "Back To CarGo" at bounding box center [386, 559] width 386 height 35
